Goal: Task Accomplishment & Management: Manage account settings

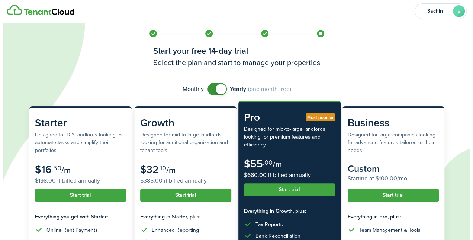
scroll to position [143, 0]
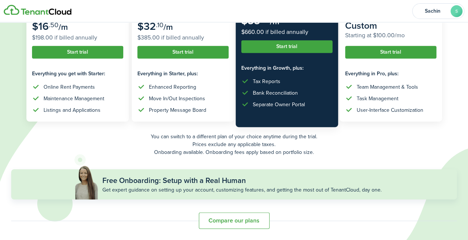
click at [92, 51] on button "Start trial" at bounding box center [77, 52] width 91 height 13
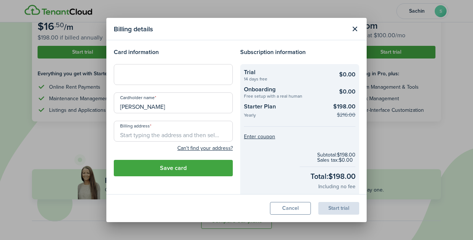
click at [161, 131] on input "Billing address" at bounding box center [173, 131] width 119 height 21
click at [173, 148] on span "[STREET_ADDRESS]" at bounding box center [149, 148] width 47 height 8
type input "[STREET_ADDRESS][PERSON_NAME]"
click at [188, 164] on button "Save card" at bounding box center [173, 168] width 119 height 16
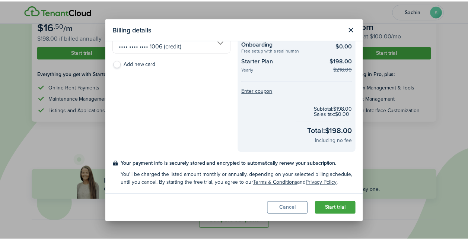
scroll to position [0, 0]
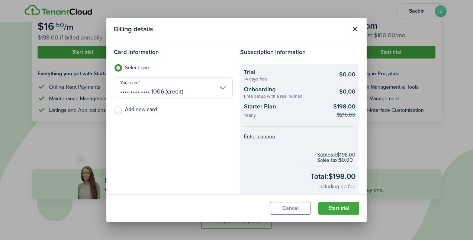
click at [287, 205] on button "Cancel" at bounding box center [290, 208] width 41 height 13
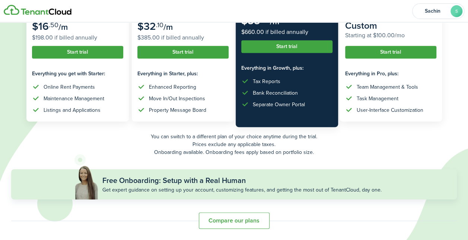
click at [69, 50] on button "Start trial" at bounding box center [77, 52] width 91 height 13
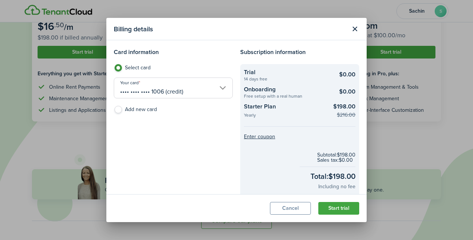
click at [257, 105] on checkout-summary-item-title "Starter Plan" at bounding box center [286, 107] width 84 height 11
click at [330, 112] on checkout-summary-item-price "$198.00 $216.00" at bounding box center [342, 110] width 28 height 17
click at [333, 111] on checkout-summary-item-main-price "$198.00" at bounding box center [344, 106] width 22 height 9
click at [294, 211] on button "Cancel" at bounding box center [290, 208] width 41 height 13
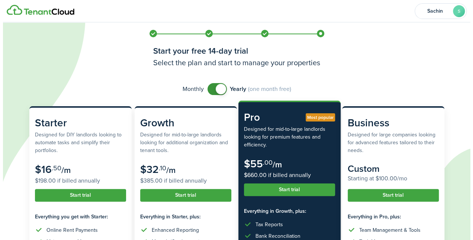
scroll to position [143, 0]
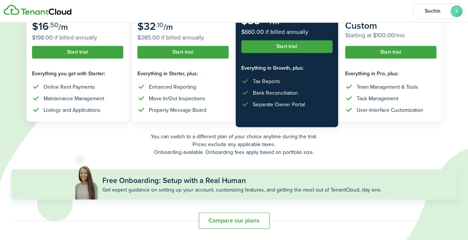
click at [92, 48] on button "Start trial" at bounding box center [77, 52] width 91 height 13
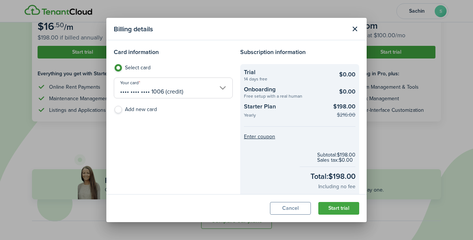
click at [339, 208] on button "Start trial" at bounding box center [339, 208] width 41 height 13
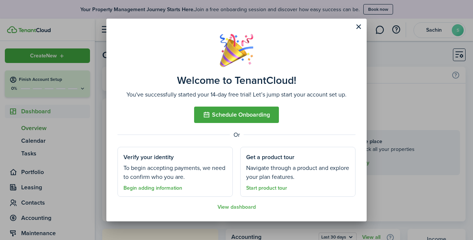
click at [237, 113] on button "Schedule Onboarding" at bounding box center [236, 114] width 85 height 16
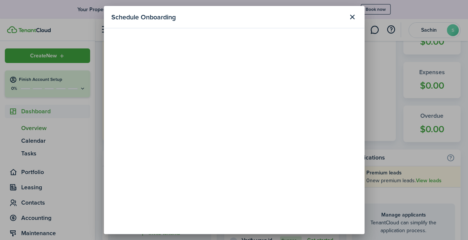
click at [351, 17] on button "Close modal" at bounding box center [352, 17] width 13 height 13
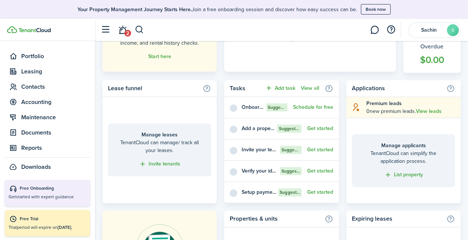
scroll to position [281, 0]
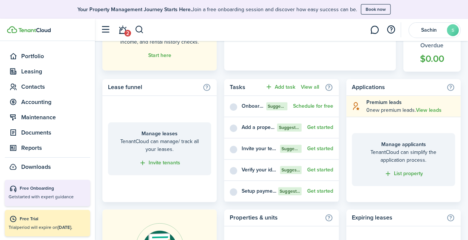
click at [318, 128] on link "Get started" at bounding box center [320, 127] width 26 height 6
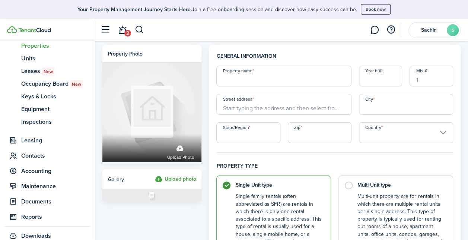
scroll to position [102, 0]
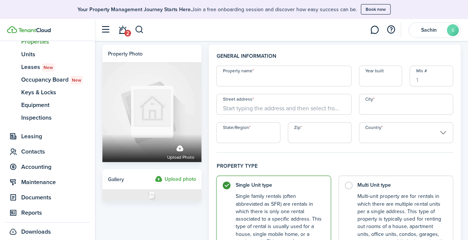
drag, startPoint x: 91, startPoint y: 154, endPoint x: 86, endPoint y: 190, distance: 36.4
click at [86, 190] on nav "Create New Finish Account Setup 0% Dashboard Portfolio pt Properties un Units l…" at bounding box center [47, 91] width 95 height 305
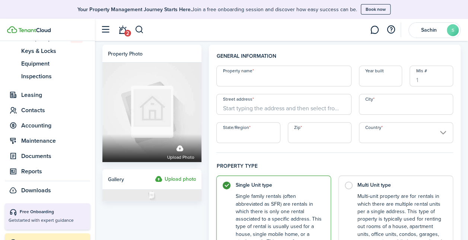
scroll to position [0, 0]
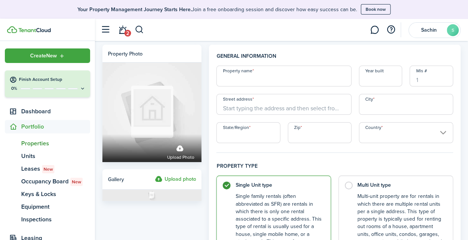
click at [44, 57] on span "Create New" at bounding box center [43, 55] width 27 height 5
click at [76, 24] on sidebar-logo at bounding box center [47, 30] width 95 height 22
click at [26, 114] on span "Dashboard" at bounding box center [55, 111] width 69 height 9
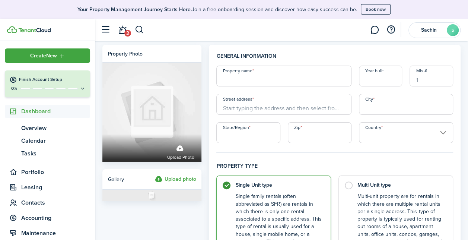
click at [35, 129] on span "Overview" at bounding box center [55, 128] width 69 height 9
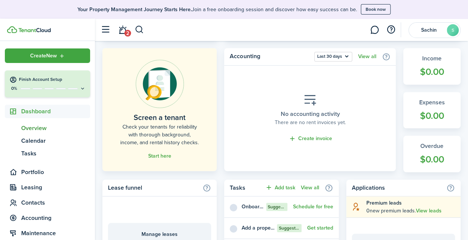
scroll to position [190, 0]
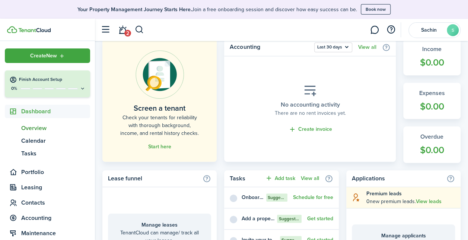
click at [314, 128] on link "Create invoice" at bounding box center [310, 129] width 44 height 9
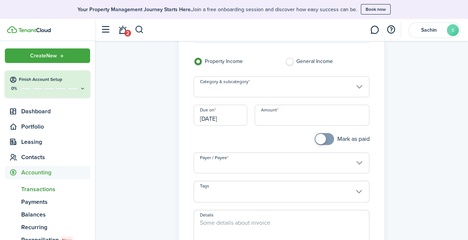
scroll to position [48, 0]
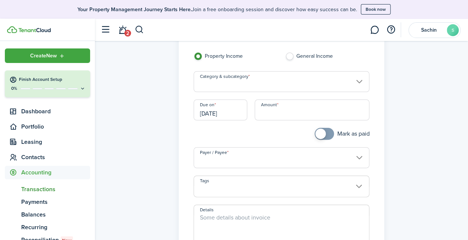
click at [307, 117] on input "Amount" at bounding box center [312, 109] width 115 height 21
click at [219, 89] on input "Category & subcategory" at bounding box center [281, 81] width 176 height 21
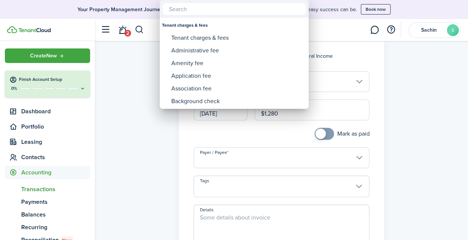
type input "$1,280.00"
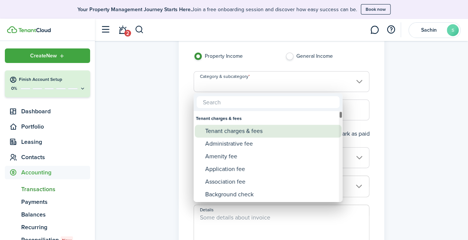
click at [263, 132] on div "Tenant charges & fees" at bounding box center [271, 131] width 132 height 13
type input "Tenant charges & fees"
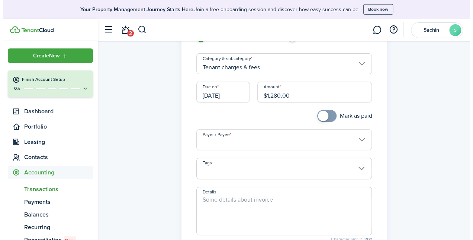
scroll to position [50, 0]
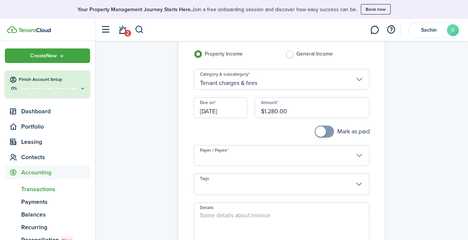
drag, startPoint x: 293, startPoint y: 114, endPoint x: 235, endPoint y: 113, distance: 58.1
click at [237, 113] on div "Due on [DATE] Amount $1,280.00" at bounding box center [281, 111] width 183 height 28
click at [301, 105] on input "$1,280.00" at bounding box center [312, 107] width 115 height 21
type input "$"
type input "$2,660.00"
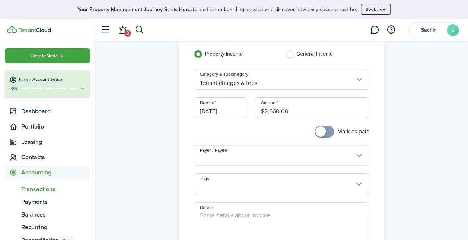
click at [379, 99] on panel-main "Income invoice Property Income General Income Category & subcategory Tenant cha…" at bounding box center [282, 165] width 206 height 327
click at [230, 157] on input "Payer / Payee" at bounding box center [281, 155] width 176 height 21
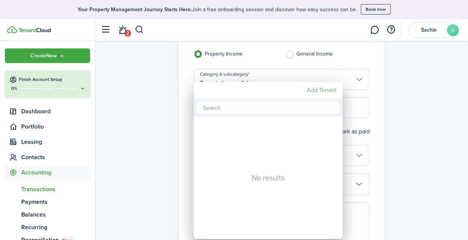
click at [313, 90] on mbsc-button "Add Tenant" at bounding box center [322, 89] width 36 height 13
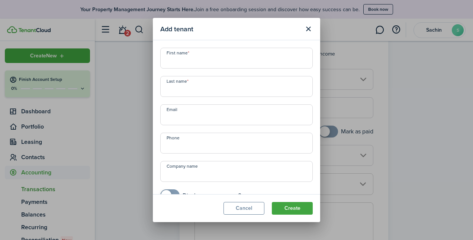
click at [252, 58] on input "First name" at bounding box center [236, 58] width 153 height 21
type input "[PERSON_NAME]"
click at [213, 113] on input "Email" at bounding box center [236, 114] width 153 height 21
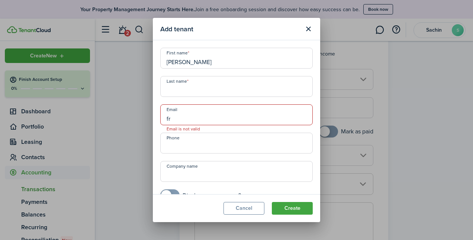
type input "f"
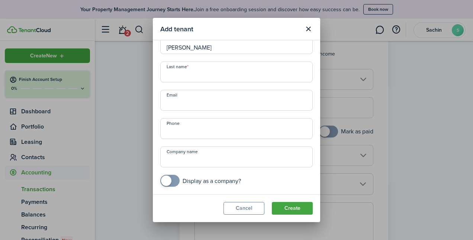
scroll to position [0, 0]
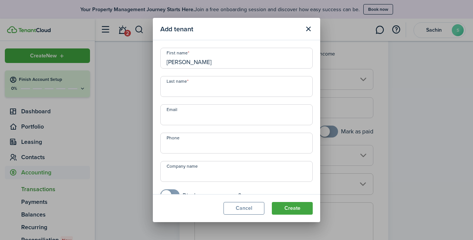
click at [195, 90] on input "Last name" at bounding box center [236, 86] width 153 height 21
type input "[PERSON_NAME]"
type input "[EMAIL_ADDRESS][DOMAIN_NAME]"
click at [193, 140] on input "+1" at bounding box center [236, 142] width 153 height 21
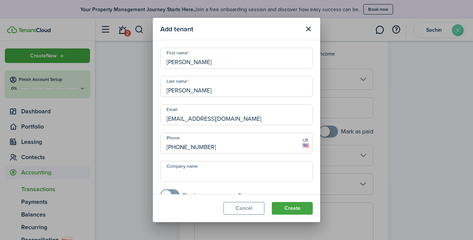
type input "[PHONE_NUMBER]"
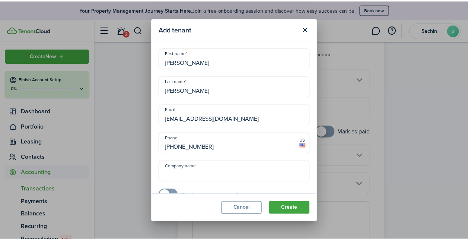
scroll to position [15, 0]
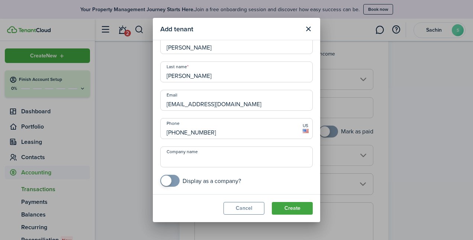
click at [297, 210] on button "Create" at bounding box center [292, 208] width 41 height 13
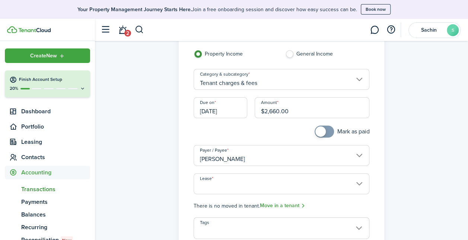
click at [319, 185] on input "Lease" at bounding box center [281, 183] width 176 height 21
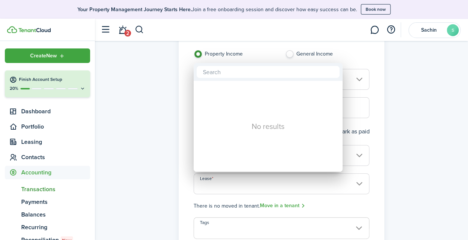
click at [319, 185] on div at bounding box center [233, 119] width 587 height 359
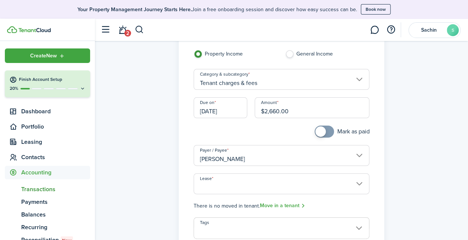
click at [319, 185] on input "Lease" at bounding box center [281, 183] width 176 height 21
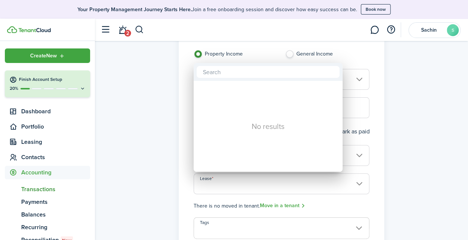
click at [319, 185] on div at bounding box center [233, 119] width 587 height 359
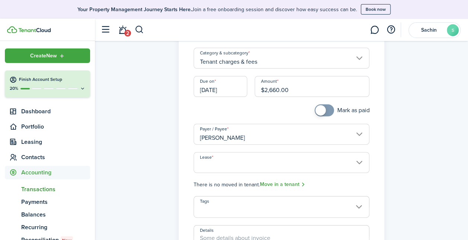
scroll to position [114, 0]
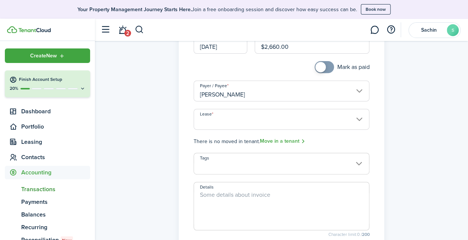
click at [277, 142] on link "Move in a tenant" at bounding box center [283, 141] width 46 height 9
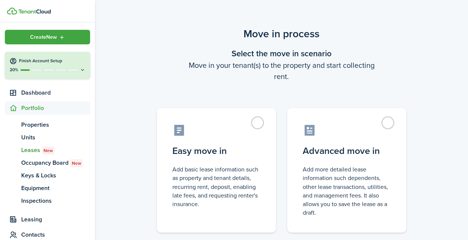
click at [211, 191] on control-radio-card-description "Add basic lease information such as property and tenant details, recurring rent…" at bounding box center [216, 186] width 88 height 43
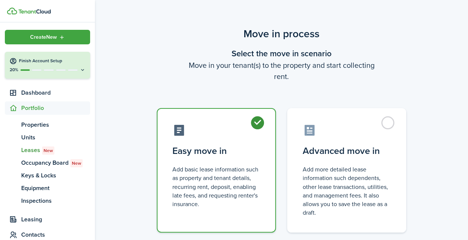
radio input "true"
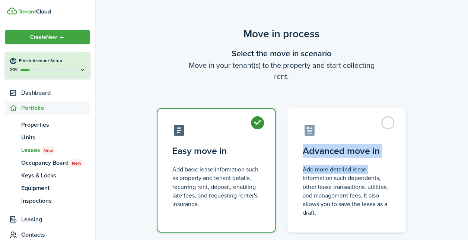
drag, startPoint x: 468, startPoint y: 101, endPoint x: 471, endPoint y: 161, distance: 60.4
click at [467, 161] on html "Create New Finish Account Setup 20% Dashboard Portfolio pt Properties un Units …" at bounding box center [234, 120] width 468 height 240
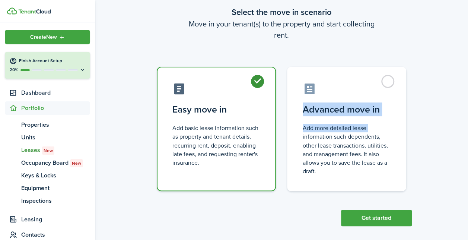
scroll to position [48, 0]
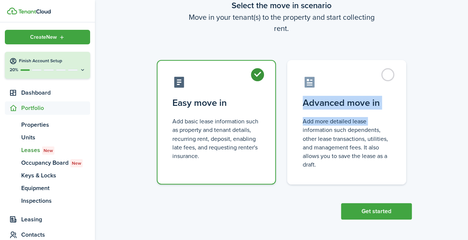
click at [377, 213] on button "Get started" at bounding box center [376, 211] width 71 height 16
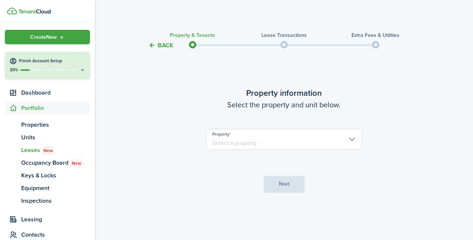
click at [250, 143] on input "Property" at bounding box center [284, 139] width 156 height 21
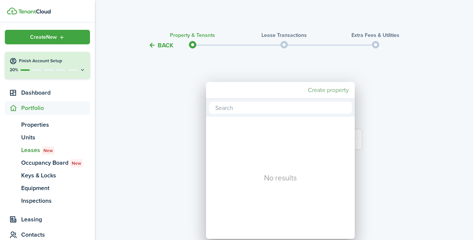
click at [318, 90] on mbsc-button "Create property" at bounding box center [328, 89] width 47 height 13
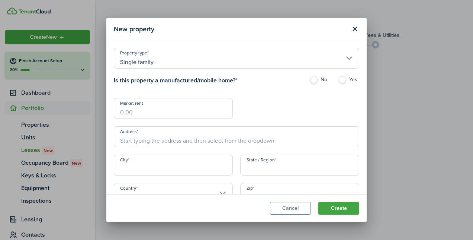
click at [157, 63] on input "Single family" at bounding box center [237, 58] width 246 height 21
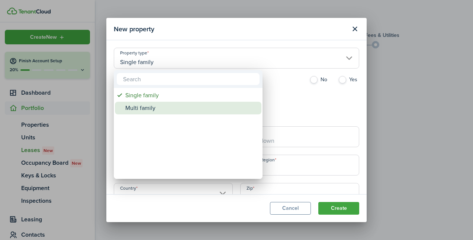
click at [143, 108] on div "Multi family" at bounding box center [191, 108] width 132 height 13
type input "Multi family"
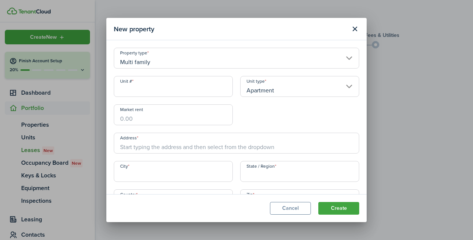
click at [145, 89] on input "Unit #" at bounding box center [173, 86] width 119 height 21
type input "3"
click at [358, 105] on modal-body "Property type Multi family Unit # 3 Unit type Apartment Market rent Address Cit…" at bounding box center [236, 116] width 260 height 153
click at [151, 122] on input "Market rent" at bounding box center [173, 114] width 119 height 21
type input "$1,280.00"
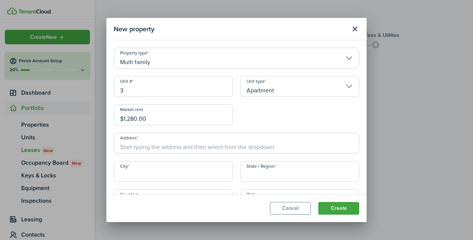
click at [157, 148] on input "Address" at bounding box center [237, 142] width 246 height 21
type input "[STREET_ADDRESS]"
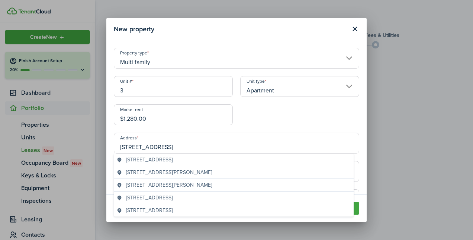
type input "Winsted"
type input "[US_STATE]"
type input "[GEOGRAPHIC_DATA]"
type input "06098"
type input "Winsted"
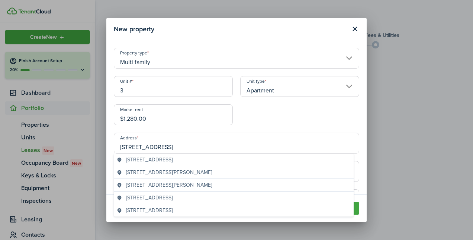
click at [284, 114] on div "Property type Multi family Unit # 3 Unit type Apartment Market rent $1,280.00 A…" at bounding box center [236, 133] width 253 height 170
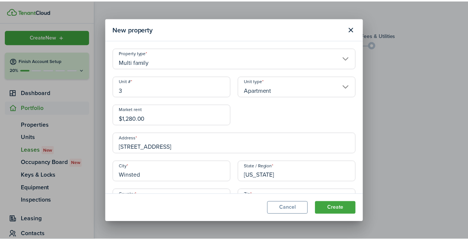
scroll to position [31, 0]
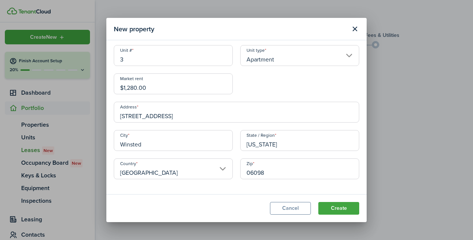
click at [339, 205] on button "Create" at bounding box center [339, 208] width 41 height 13
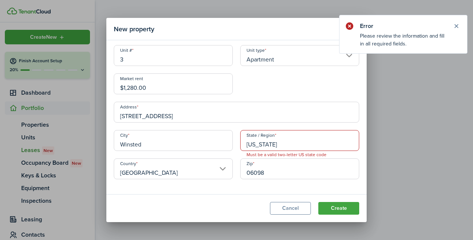
click at [289, 140] on input "[US_STATE]" at bounding box center [299, 140] width 119 height 21
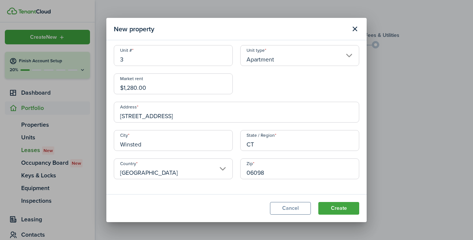
type input "CT"
click at [249, 193] on modal-body "Property type Multi family Unit # 3 Unit type Apartment Market rent $1,280.00 A…" at bounding box center [236, 116] width 260 height 153
click at [332, 205] on button "Create" at bounding box center [339, 208] width 41 height 13
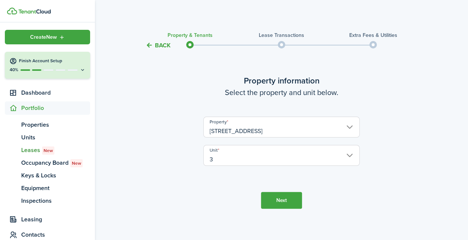
click at [288, 201] on button "Next" at bounding box center [281, 200] width 41 height 17
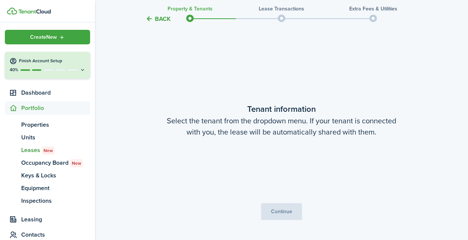
scroll to position [194, 0]
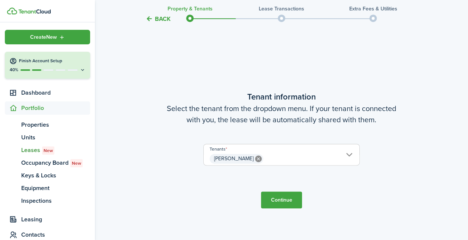
click at [285, 200] on button "Continue" at bounding box center [281, 199] width 41 height 17
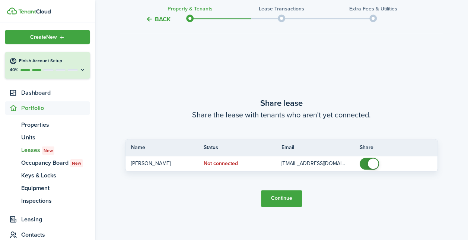
scroll to position [433, 0]
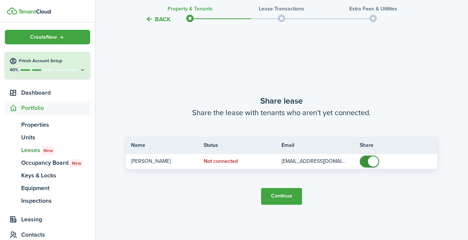
click at [286, 197] on button "Continue" at bounding box center [281, 196] width 41 height 17
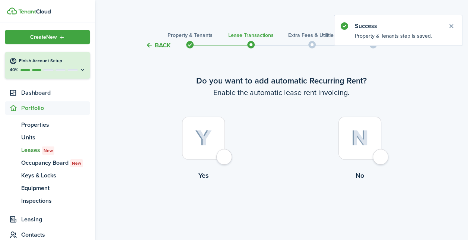
click at [221, 156] on div at bounding box center [203, 137] width 43 height 43
radio input "true"
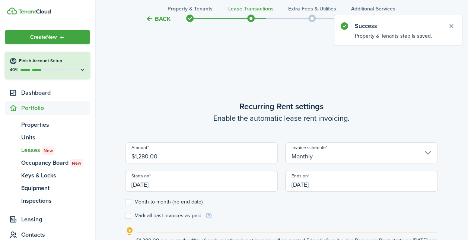
scroll to position [205, 0]
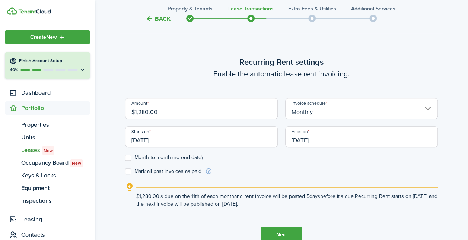
click at [303, 143] on input "[DATE]" at bounding box center [361, 136] width 153 height 21
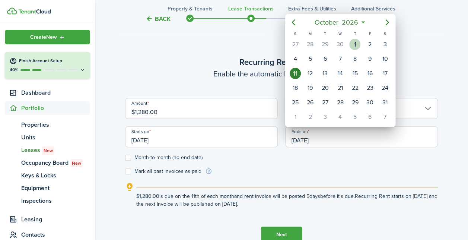
click at [351, 43] on div "1" at bounding box center [354, 44] width 11 height 11
type input "[DATE]"
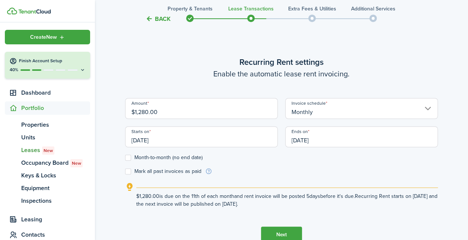
click at [159, 140] on input "[DATE]" at bounding box center [201, 136] width 153 height 21
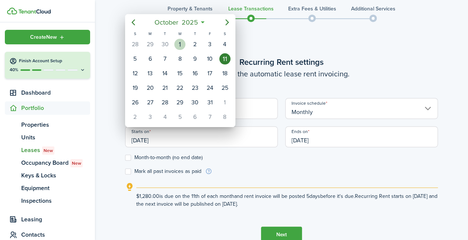
click at [182, 42] on div "1" at bounding box center [179, 44] width 11 height 11
type input "[DATE]"
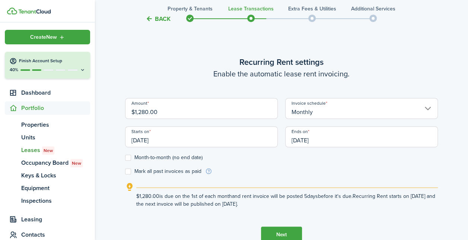
click at [150, 158] on label "Month-to-month (no end date)" at bounding box center [163, 157] width 77 height 6
click at [125, 157] on input "Month-to-month (no end date)" at bounding box center [125, 157] width 0 height 0
checkbox input "true"
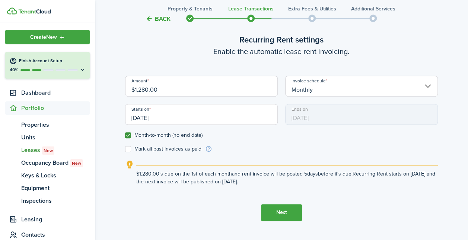
scroll to position [243, 0]
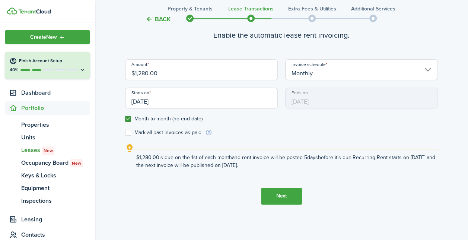
click at [138, 98] on input "[DATE]" at bounding box center [201, 97] width 153 height 21
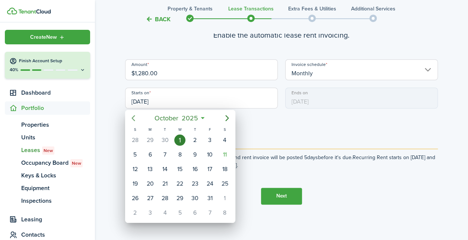
click at [134, 119] on icon "Previous page" at bounding box center [133, 117] width 9 height 9
click at [152, 141] on div "1" at bounding box center [149, 139] width 11 height 11
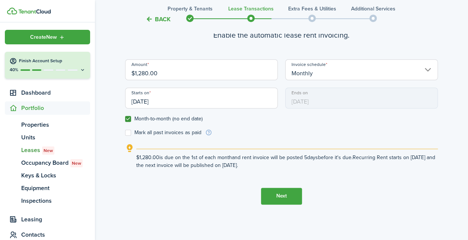
click at [284, 139] on lease-wizard-rent-recurring "Recurring Rent settings Enable the automatic lease rent invoicing. Amount $1,28…" at bounding box center [281, 93] width 313 height 152
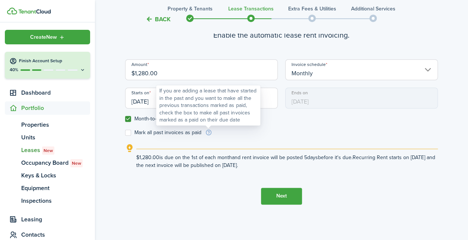
click at [210, 131] on info-icon at bounding box center [208, 132] width 7 height 7
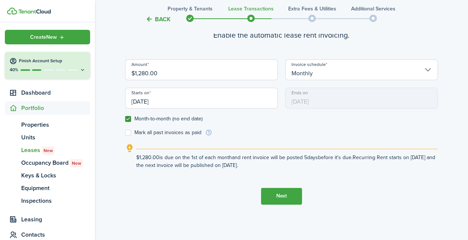
click at [339, 133] on form "Amount $1,280.00 Invoice schedule Monthly Starts on [DATE] Ends on [DATE] Month…" at bounding box center [281, 97] width 313 height 77
click at [161, 100] on input "[DATE]" at bounding box center [201, 97] width 153 height 21
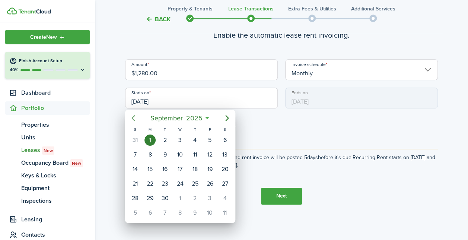
click at [132, 121] on icon "Previous page" at bounding box center [133, 117] width 9 height 9
click at [210, 142] on div "1" at bounding box center [209, 139] width 11 height 11
type input "[DATE]"
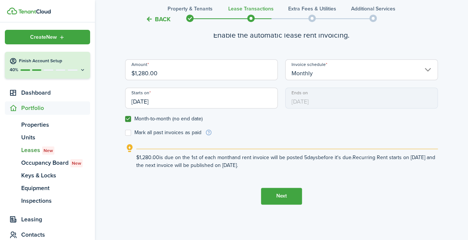
click at [289, 195] on button "Next" at bounding box center [281, 196] width 41 height 17
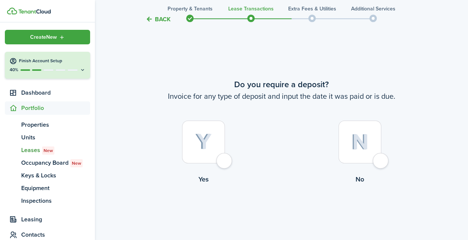
scroll to position [444, 0]
click at [222, 162] on div at bounding box center [203, 140] width 43 height 43
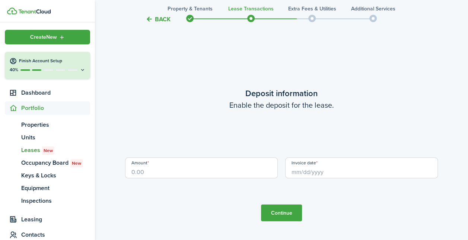
scroll to position [684, 0]
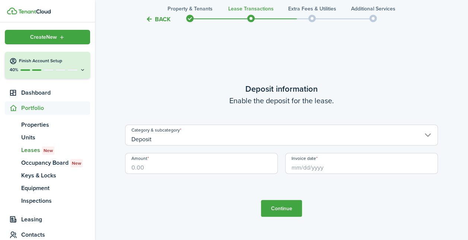
click at [164, 164] on input "Amount" at bounding box center [201, 163] width 153 height 21
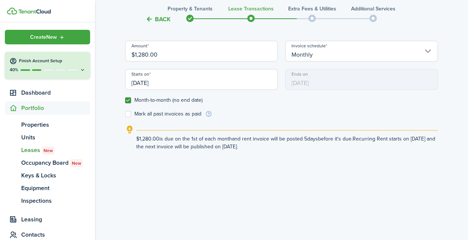
scroll to position [473, 0]
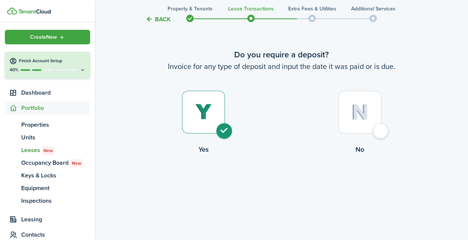
click at [363, 125] on div at bounding box center [359, 111] width 43 height 43
radio input "false"
radio input "true"
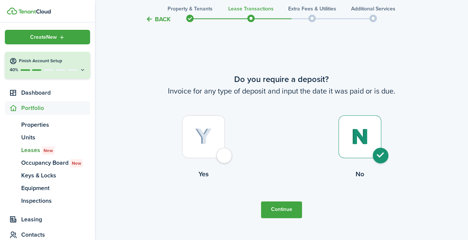
scroll to position [444, 0]
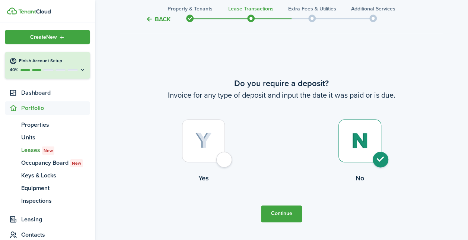
click at [278, 213] on button "Continue" at bounding box center [281, 213] width 41 height 17
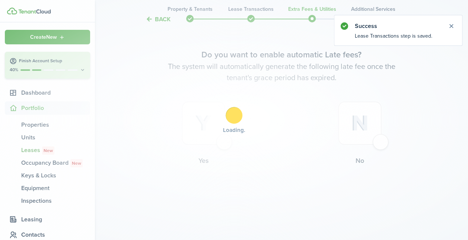
scroll to position [0, 0]
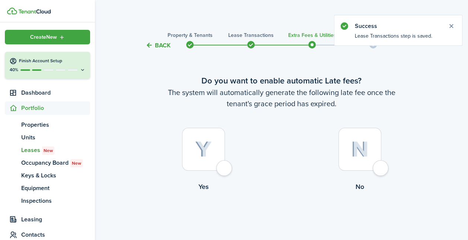
click at [225, 170] on div at bounding box center [203, 149] width 43 height 43
radio input "true"
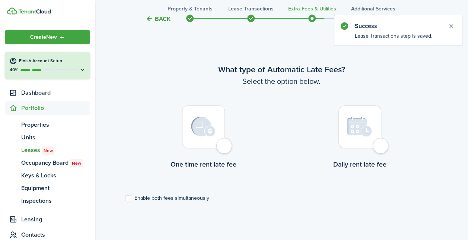
scroll to position [216, 0]
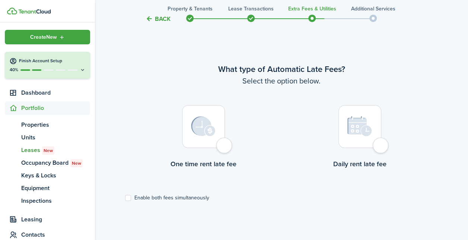
click at [129, 197] on label "Enable both fees simultaneously" at bounding box center [167, 198] width 84 height 6
click at [125, 197] on input "Enable both fees simultaneously" at bounding box center [125, 197] width 0 height 0
checkbox input "true"
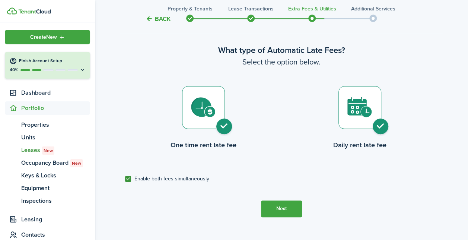
scroll to position [266, 0]
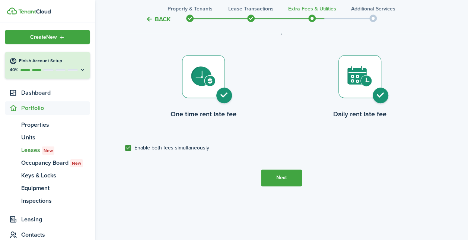
click at [281, 178] on button "Next" at bounding box center [281, 177] width 41 height 17
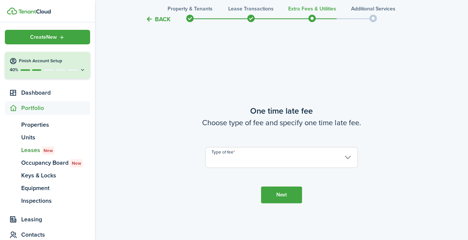
scroll to position [455, 0]
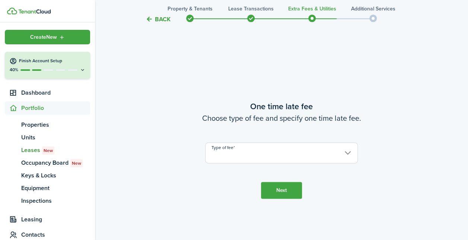
click at [237, 153] on input "Type of fee" at bounding box center [281, 152] width 153 height 21
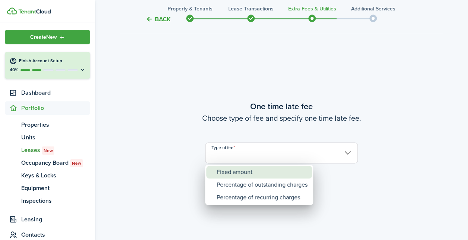
click at [237, 170] on div "Fixed amount" at bounding box center [262, 172] width 91 height 13
type input "Fixed amount"
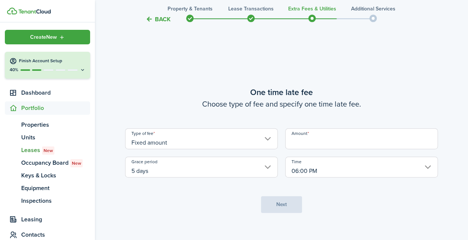
click at [347, 137] on input "Amount" at bounding box center [361, 138] width 153 height 21
click at [269, 169] on input "5 days" at bounding box center [201, 166] width 153 height 21
type input "$50.00"
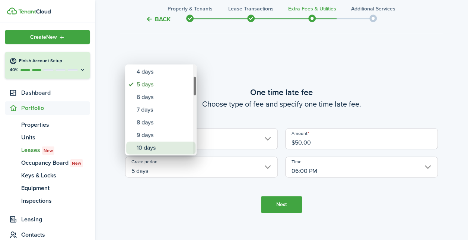
click at [153, 148] on div "10 days" at bounding box center [164, 147] width 54 height 13
type input "10 days"
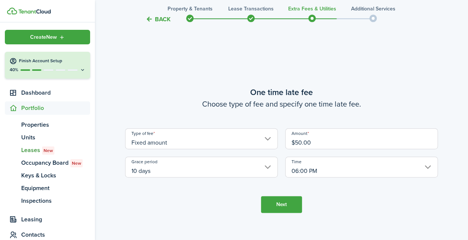
click at [191, 193] on tc-wizard-step "One time late fee Choose type of fee and specify one time late fee. Type of fee…" at bounding box center [281, 149] width 313 height 240
click at [305, 167] on input "06:00 PM" at bounding box center [361, 166] width 153 height 21
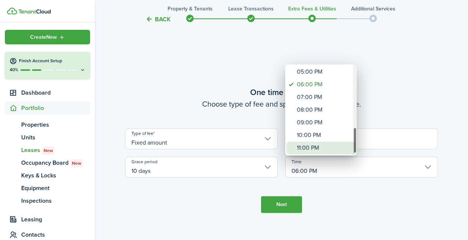
click at [319, 147] on div "11:00 PM" at bounding box center [324, 147] width 54 height 13
type input "11:00 PM"
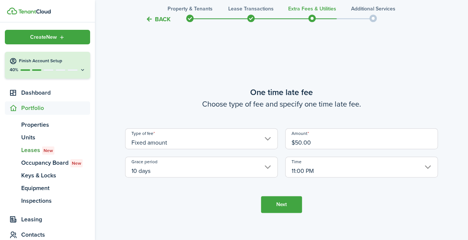
click at [193, 166] on input "10 days" at bounding box center [201, 166] width 153 height 21
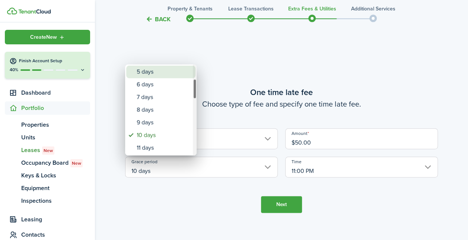
click at [156, 70] on div "5 days" at bounding box center [164, 71] width 54 height 13
type input "5 days"
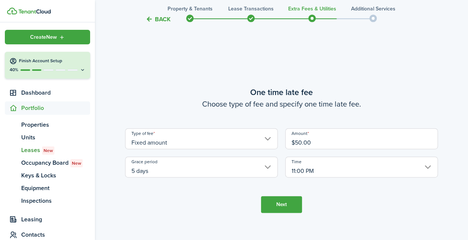
click at [278, 205] on button "Next" at bounding box center [281, 204] width 41 height 17
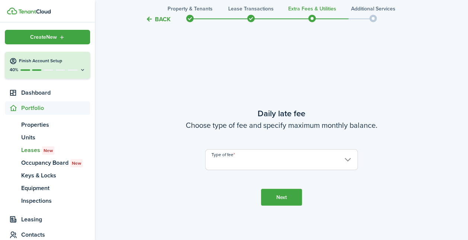
scroll to position [695, 0]
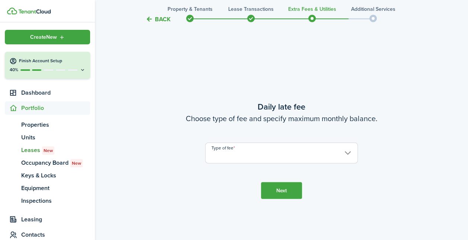
click at [252, 153] on input "Type of fee" at bounding box center [281, 152] width 153 height 21
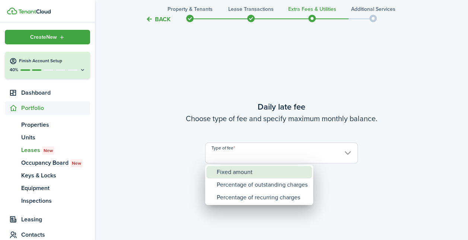
click at [266, 176] on div "Fixed amount" at bounding box center [262, 172] width 91 height 13
type input "Fixed amount"
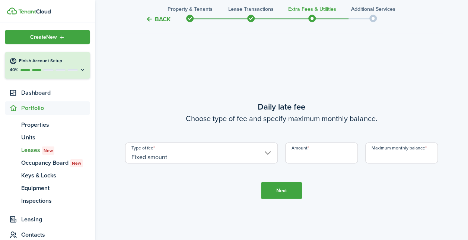
click at [309, 152] on input "Amount" at bounding box center [321, 152] width 73 height 21
type input "$25.00"
click at [416, 157] on input "Maximum monthly balance" at bounding box center [401, 152] width 73 height 21
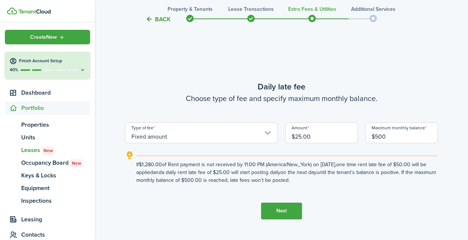
type input "$500.00"
click at [284, 209] on button "Next" at bounding box center [281, 210] width 41 height 17
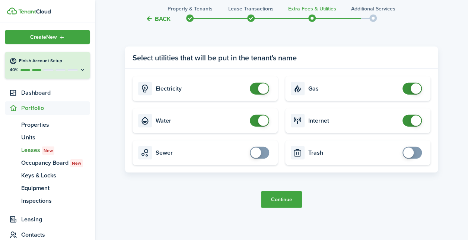
scroll to position [1000, 0]
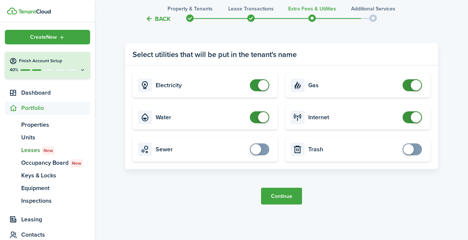
checkbox input "false"
click at [263, 119] on span at bounding box center [263, 117] width 10 height 10
click at [281, 197] on button "Continue" at bounding box center [281, 196] width 41 height 17
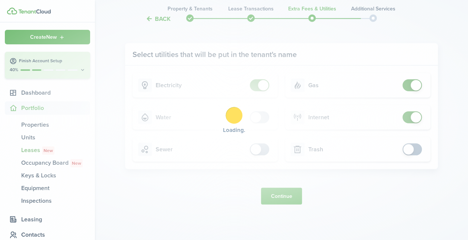
scroll to position [0, 0]
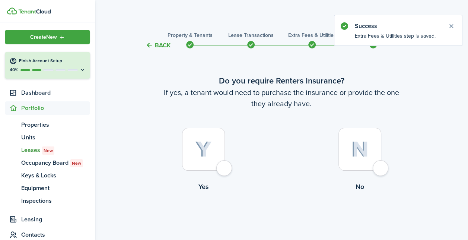
click at [218, 170] on div at bounding box center [203, 149] width 43 height 43
radio input "true"
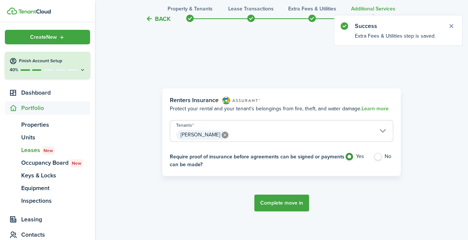
scroll to position [216, 0]
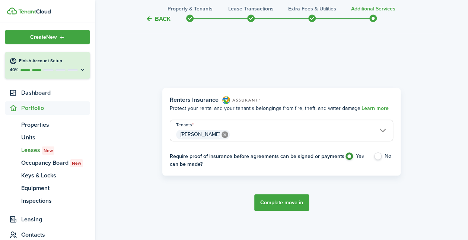
click at [381, 156] on label "No" at bounding box center [383, 157] width 20 height 11
radio input "false"
radio input "true"
click at [321, 134] on span "[PERSON_NAME]" at bounding box center [281, 134] width 223 height 13
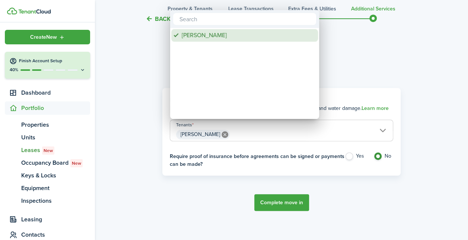
click at [205, 33] on div "[PERSON_NAME]" at bounding box center [248, 35] width 132 height 13
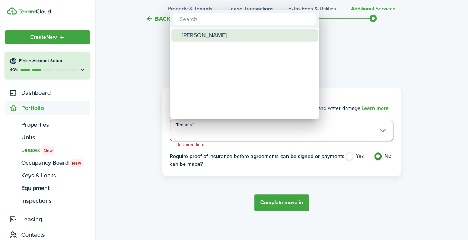
click at [208, 34] on div "[PERSON_NAME]" at bounding box center [248, 35] width 132 height 13
type input "[PERSON_NAME]"
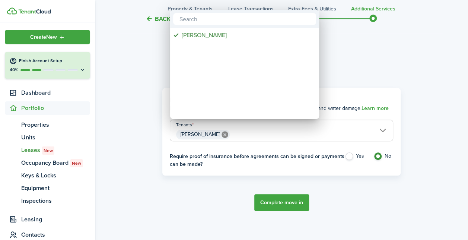
click at [345, 199] on div at bounding box center [233, 119] width 587 height 359
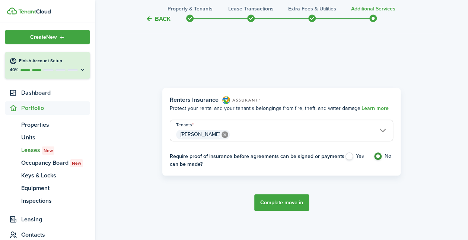
click at [290, 206] on button "Complete move in" at bounding box center [281, 202] width 55 height 17
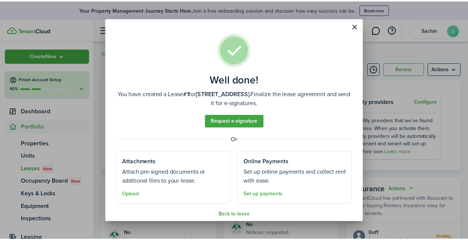
scroll to position [7, 0]
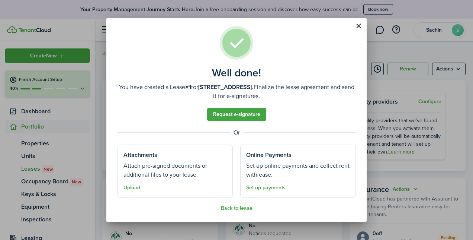
click at [268, 188] on link "Set up payments" at bounding box center [265, 188] width 39 height 6
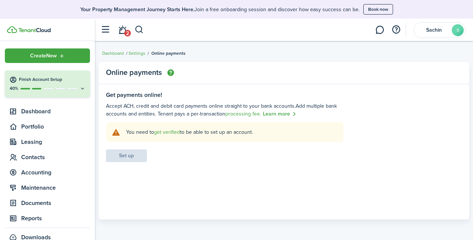
click at [173, 132] on link "get verified" at bounding box center [167, 132] width 26 height 8
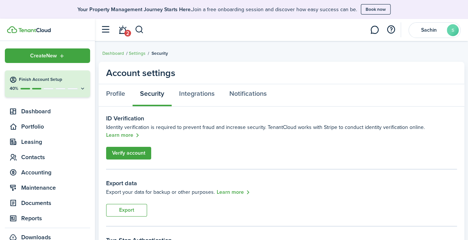
click at [139, 147] on link "Verify account" at bounding box center [128, 153] width 45 height 13
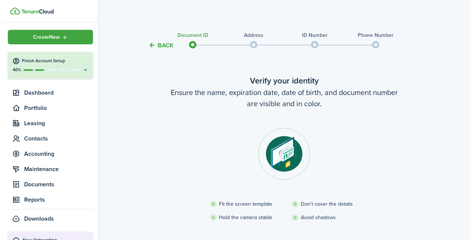
scroll to position [70, 0]
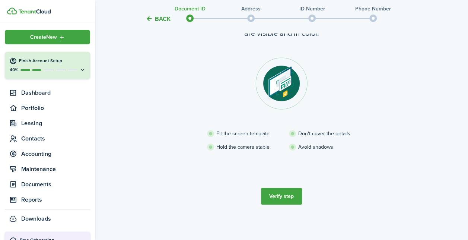
click at [278, 193] on button "Verify step" at bounding box center [281, 196] width 41 height 17
click at [281, 196] on button "Verify step" at bounding box center [281, 196] width 41 height 17
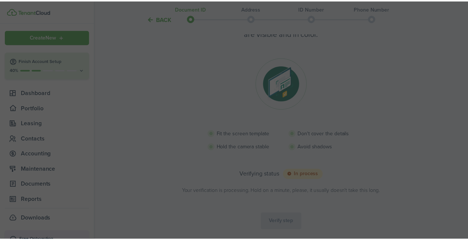
scroll to position [66, 0]
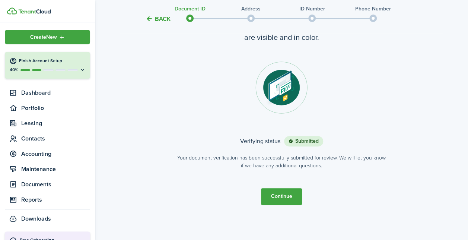
click at [289, 202] on button "Continue" at bounding box center [281, 196] width 41 height 17
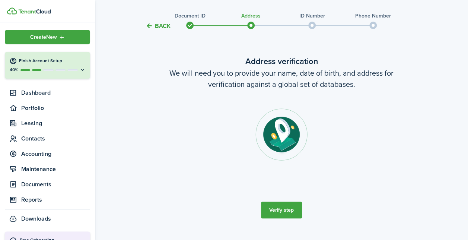
scroll to position [20, 0]
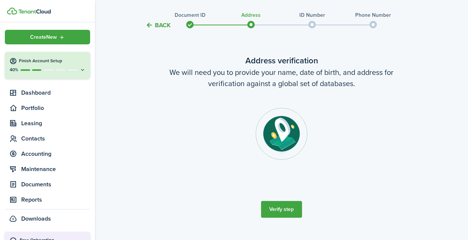
click at [292, 209] on button "Verify step" at bounding box center [281, 209] width 41 height 17
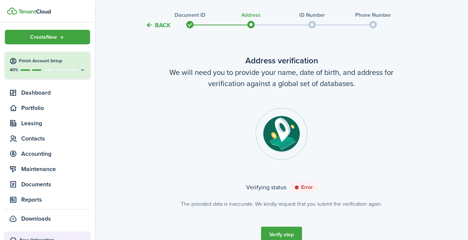
scroll to position [59, 0]
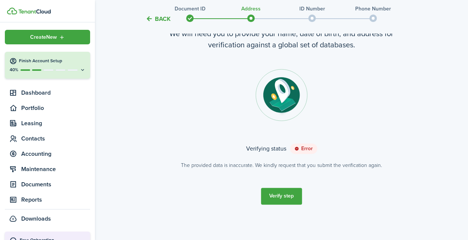
click at [285, 197] on button "Verify step" at bounding box center [281, 196] width 41 height 17
click at [287, 196] on button "Verify step" at bounding box center [281, 196] width 41 height 17
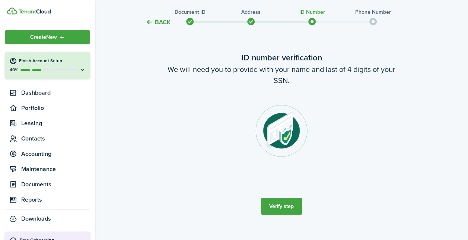
scroll to position [33, 0]
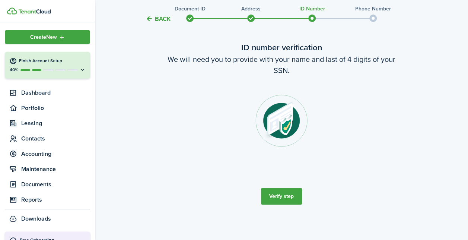
click at [281, 191] on button "Verify step" at bounding box center [281, 196] width 41 height 17
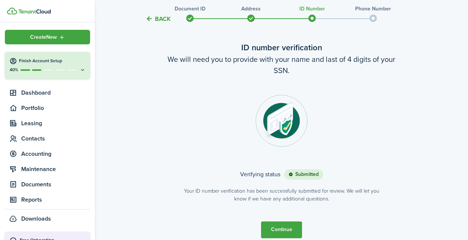
click at [282, 231] on button "Continue" at bounding box center [281, 229] width 41 height 17
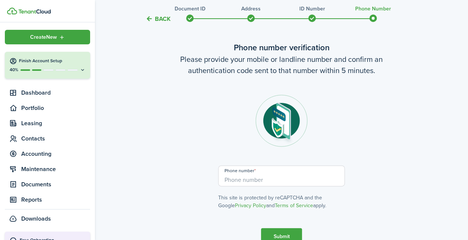
scroll to position [0, 0]
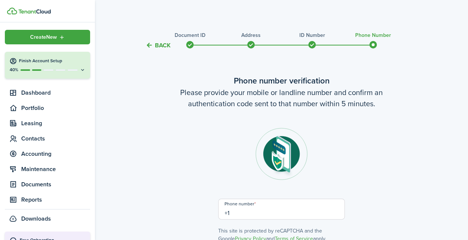
click at [268, 211] on input "+1" at bounding box center [281, 208] width 127 height 21
type input "[PHONE_NUMBER]"
click at [392, 177] on verification-wizard-phone-nexmo "Phone number verification Please provide your mobile or landline number and con…" at bounding box center [281, 158] width 313 height 168
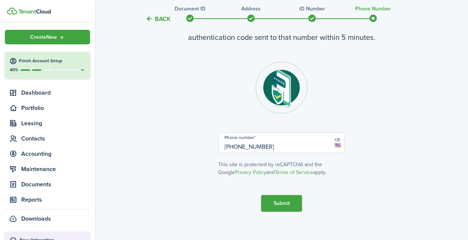
scroll to position [73, 0]
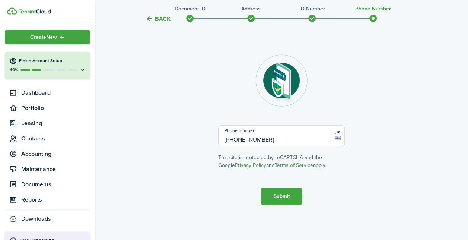
click at [275, 191] on button "Submit" at bounding box center [281, 196] width 41 height 17
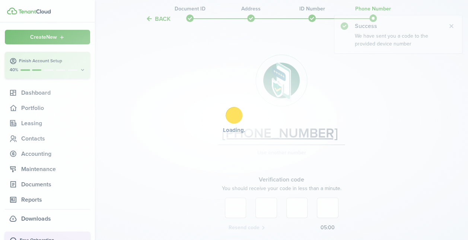
scroll to position [136, 0]
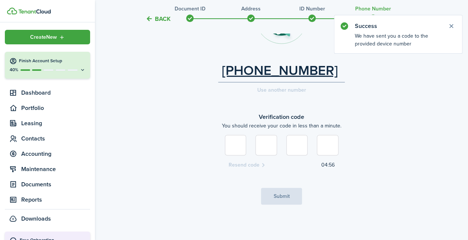
type input "2"
type input "6"
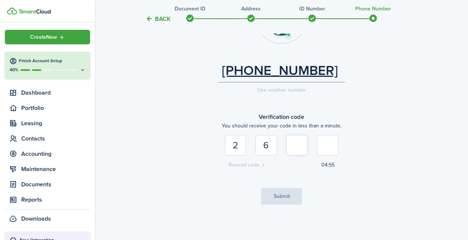
type input "6"
type input "4"
click at [280, 191] on button "Submit" at bounding box center [281, 196] width 41 height 17
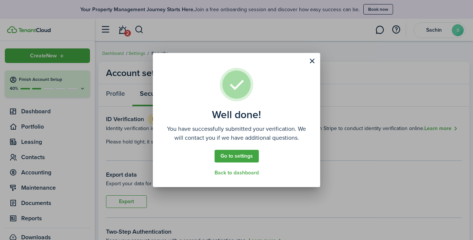
click at [244, 173] on link "Back to dashboard" at bounding box center [237, 173] width 44 height 6
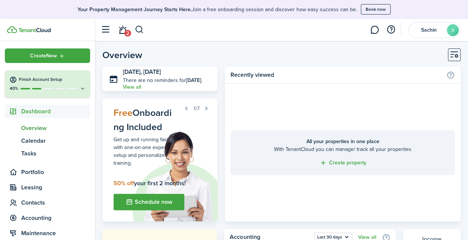
click at [35, 126] on span "Overview" at bounding box center [55, 128] width 69 height 9
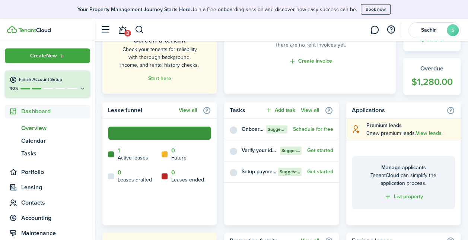
scroll to position [267, 0]
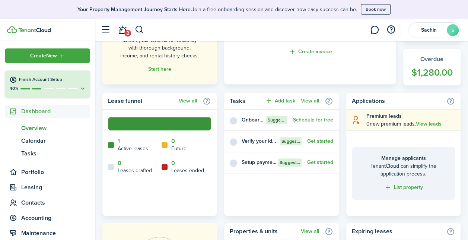
click at [124, 145] on home-widget-title "Active leases" at bounding box center [133, 148] width 31 height 8
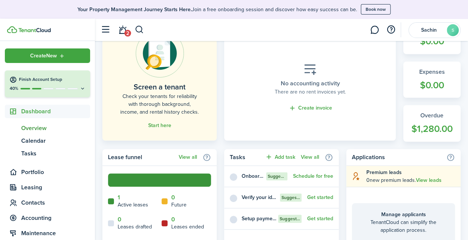
scroll to position [208, 0]
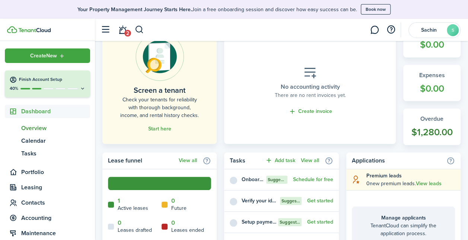
click at [432, 132] on widget-stats-count "$1,280.00" at bounding box center [431, 132] width 42 height 14
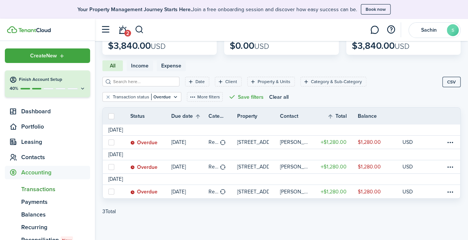
scroll to position [59, 0]
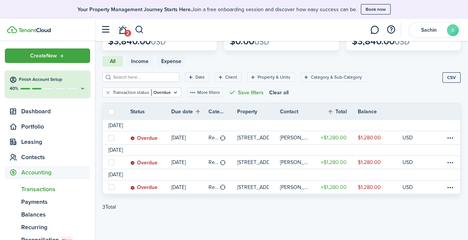
click at [450, 188] on table-menu-btn-icon at bounding box center [449, 186] width 9 height 9
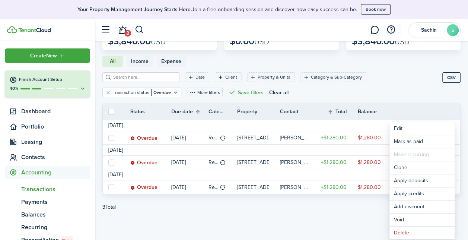
click at [352, 211] on pagination-wrapper "3 Total «« « 1 » »»" at bounding box center [281, 207] width 358 height 18
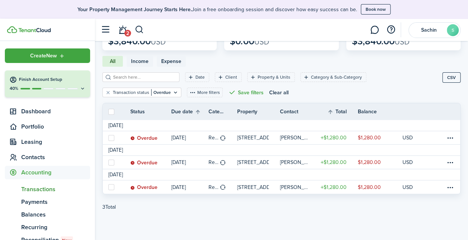
click at [110, 187] on label at bounding box center [111, 187] width 6 height 6
click at [108, 187] on input "checkbox" at bounding box center [108, 187] width 0 height 0
checkbox input "true"
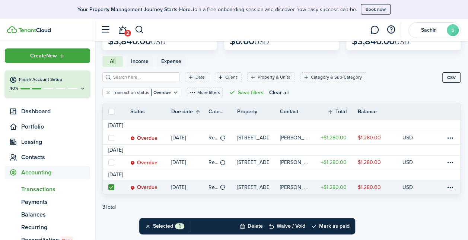
click at [451, 185] on table-menu-btn-icon "Open menu" at bounding box center [449, 186] width 9 height 9
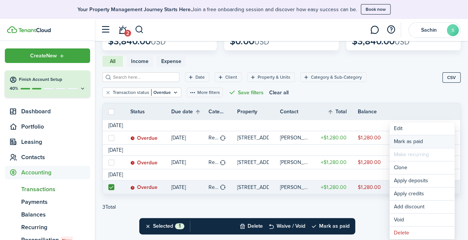
click at [415, 143] on link "Mark as paid" at bounding box center [421, 141] width 65 height 13
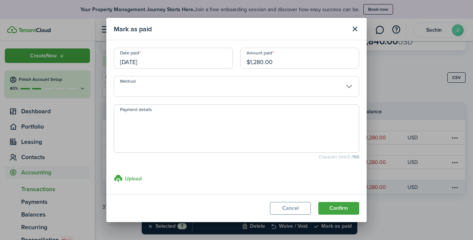
click at [217, 84] on input "Method" at bounding box center [237, 86] width 246 height 21
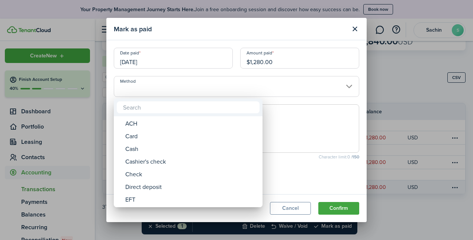
click at [176, 85] on div at bounding box center [236, 119] width 592 height 359
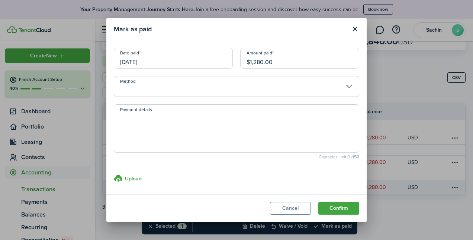
click at [158, 151] on span at bounding box center [237, 128] width 246 height 48
click at [164, 132] on textarea "Payment details" at bounding box center [236, 131] width 245 height 36
type textarea "paid via cash app . Late fees pending for Aug."
click at [331, 208] on button "Confirm" at bounding box center [339, 208] width 41 height 13
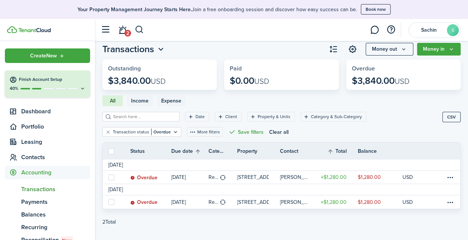
scroll to position [34, 0]
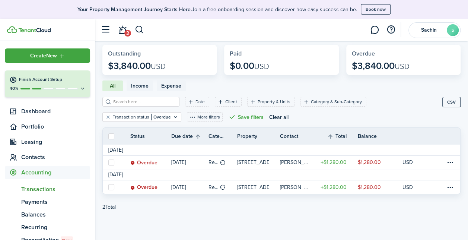
click at [112, 163] on label at bounding box center [111, 162] width 6 height 6
click at [108, 162] on input "checkbox" at bounding box center [108, 162] width 0 height 0
checkbox input "true"
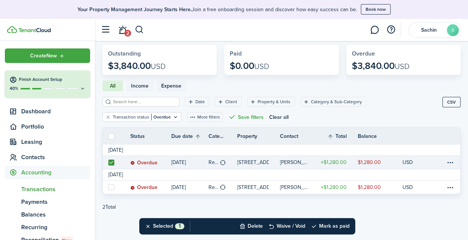
click at [113, 188] on label at bounding box center [111, 187] width 6 height 6
click at [108, 187] on input "checkbox" at bounding box center [108, 187] width 0 height 0
checkbox input "true"
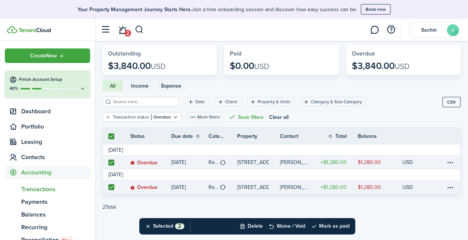
click at [449, 161] on table-menu-btn-icon at bounding box center [449, 162] width 9 height 9
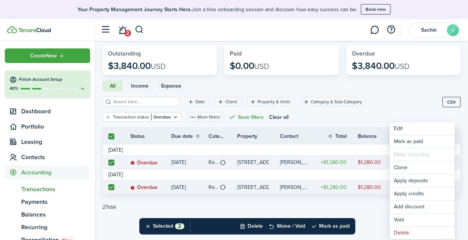
click at [406, 95] on filter-with-custom-content-wrapper "Date Client Property & Units Category & Sub-Category Transaction status Overdue…" at bounding box center [281, 109] width 358 height 36
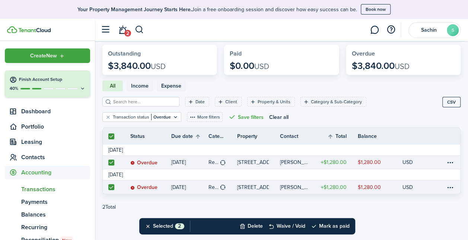
click at [40, 200] on span "Payments" at bounding box center [55, 201] width 69 height 9
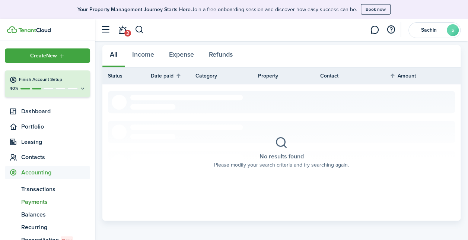
scroll to position [102, 0]
click at [35, 143] on span "Leasing" at bounding box center [55, 141] width 69 height 9
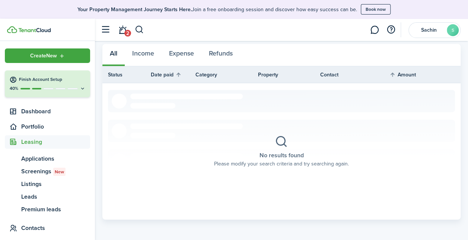
click at [36, 113] on span "Dashboard" at bounding box center [55, 111] width 69 height 9
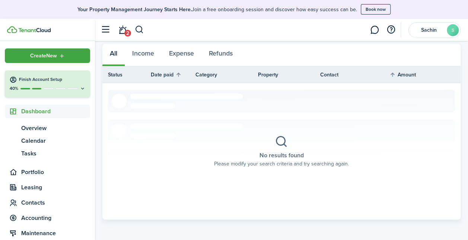
click at [32, 151] on span "Tasks" at bounding box center [55, 153] width 69 height 9
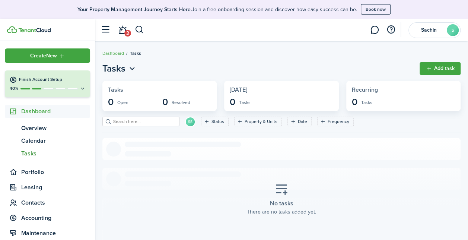
click at [36, 129] on span "Overview" at bounding box center [55, 128] width 69 height 9
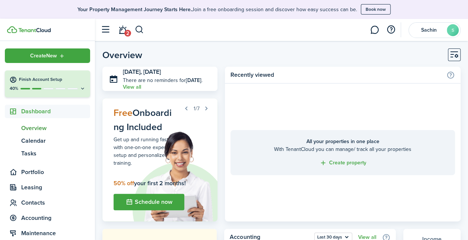
click at [39, 208] on span "Contacts" at bounding box center [47, 202] width 85 height 13
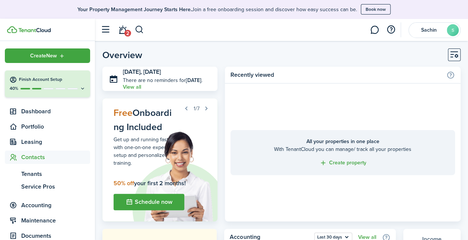
click at [32, 172] on span "Tenants" at bounding box center [55, 173] width 69 height 9
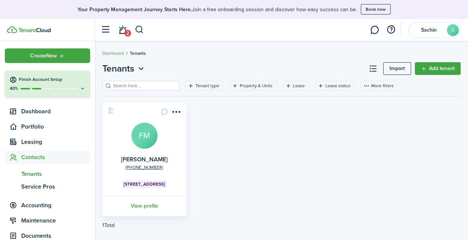
click at [143, 143] on avatar-text "FM" at bounding box center [144, 135] width 26 height 26
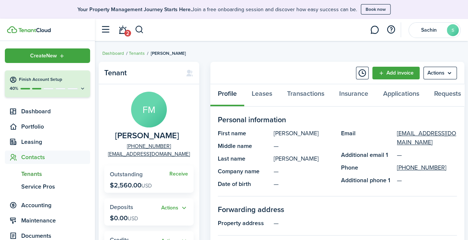
click at [389, 73] on link "Add invoice" at bounding box center [395, 73] width 47 height 13
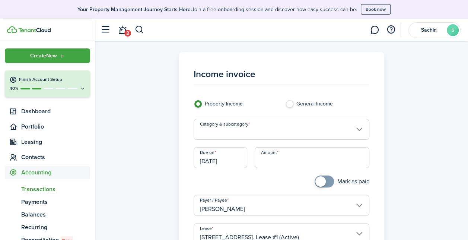
click at [244, 133] on input "Category & subcategory" at bounding box center [281, 129] width 176 height 21
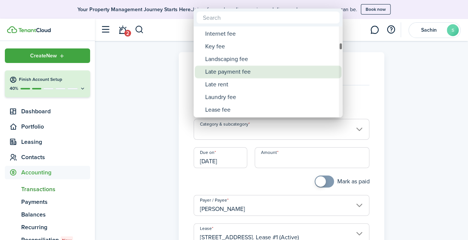
click at [233, 74] on div "Late payment fee" at bounding box center [271, 71] width 132 height 13
type input "Tenant charges & fees / Late payment fee"
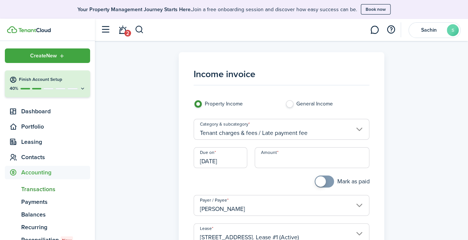
click at [289, 164] on input "Amount" at bounding box center [312, 157] width 115 height 21
type input "$100.00"
click at [284, 182] on div "Mark as paid" at bounding box center [327, 184] width 92 height 19
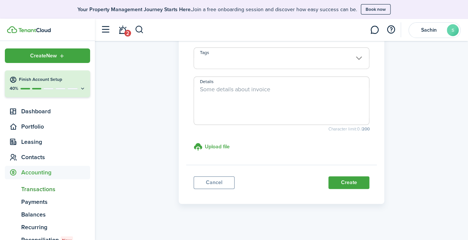
scroll to position [210, 0]
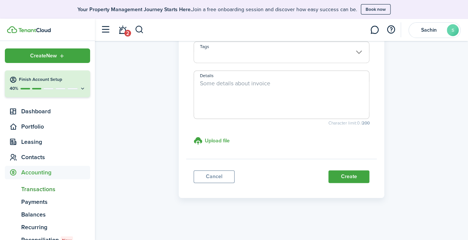
click at [352, 176] on button "Create" at bounding box center [348, 176] width 41 height 13
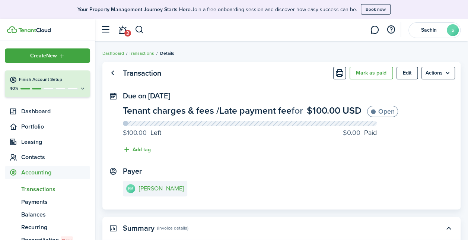
click at [37, 187] on span "Transactions" at bounding box center [55, 189] width 69 height 9
